Goal: Find contact information: Find contact information

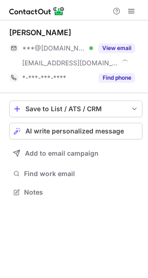
scroll to position [185, 148]
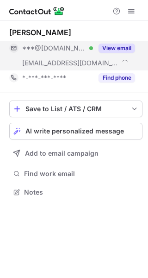
click at [113, 47] on button "View email" at bounding box center [117, 47] width 37 height 9
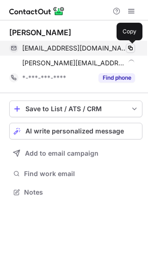
click at [131, 49] on span at bounding box center [130, 47] width 7 height 7
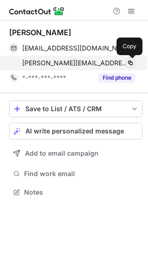
click at [130, 62] on span at bounding box center [130, 62] width 7 height 7
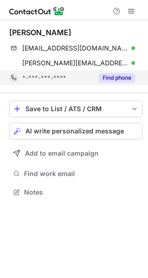
click at [111, 80] on button "Find phone" at bounding box center [117, 77] width 37 height 9
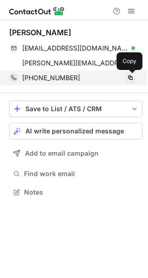
click at [132, 77] on span at bounding box center [130, 77] width 7 height 7
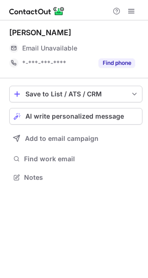
scroll to position [171, 148]
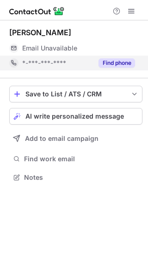
click at [111, 63] on button "Find phone" at bounding box center [117, 62] width 37 height 9
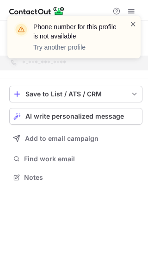
click at [132, 23] on span at bounding box center [133, 23] width 7 height 9
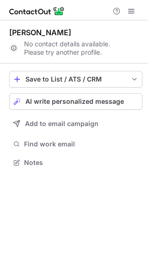
scroll to position [156, 148]
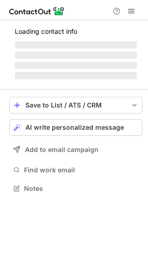
scroll to position [185, 148]
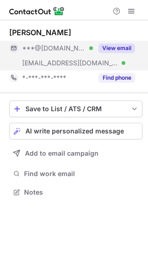
click at [120, 47] on button "View email" at bounding box center [117, 47] width 37 height 9
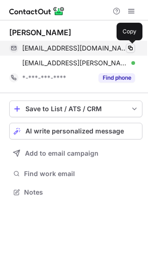
click at [129, 48] on span at bounding box center [130, 47] width 7 height 7
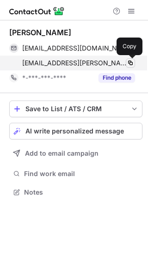
click at [130, 63] on span at bounding box center [130, 62] width 7 height 7
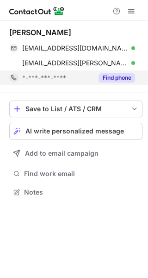
click at [119, 80] on button "Find phone" at bounding box center [117, 77] width 37 height 9
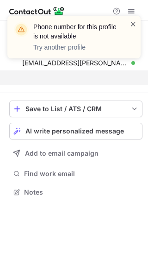
click at [132, 26] on span at bounding box center [133, 23] width 7 height 9
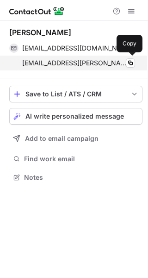
click at [119, 70] on div "arsalan.rao@amrelisteels.com Verified Copy" at bounding box center [72, 63] width 126 height 15
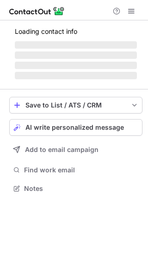
scroll to position [185, 148]
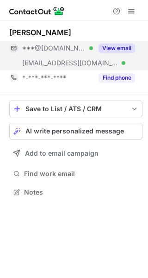
click at [116, 47] on button "View email" at bounding box center [117, 47] width 37 height 9
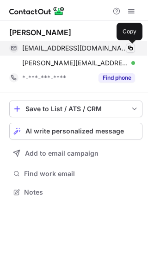
click at [130, 48] on span at bounding box center [130, 47] width 7 height 7
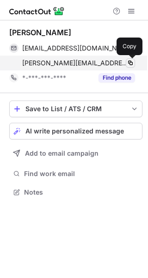
click at [130, 62] on span at bounding box center [130, 62] width 7 height 7
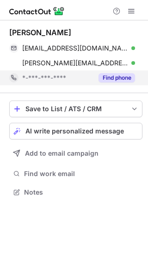
click at [117, 79] on button "Find phone" at bounding box center [117, 77] width 37 height 9
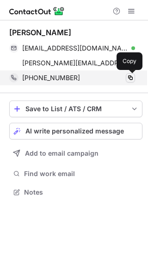
click at [131, 77] on span at bounding box center [130, 77] width 7 height 7
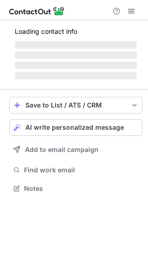
scroll to position [185, 148]
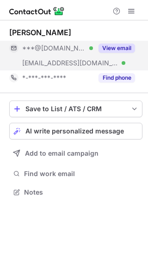
click at [114, 49] on button "View email" at bounding box center [117, 47] width 37 height 9
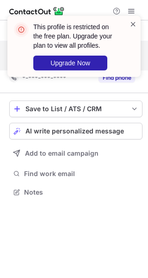
click at [134, 25] on span at bounding box center [133, 23] width 7 height 9
